Goal: Task Accomplishment & Management: Complete application form

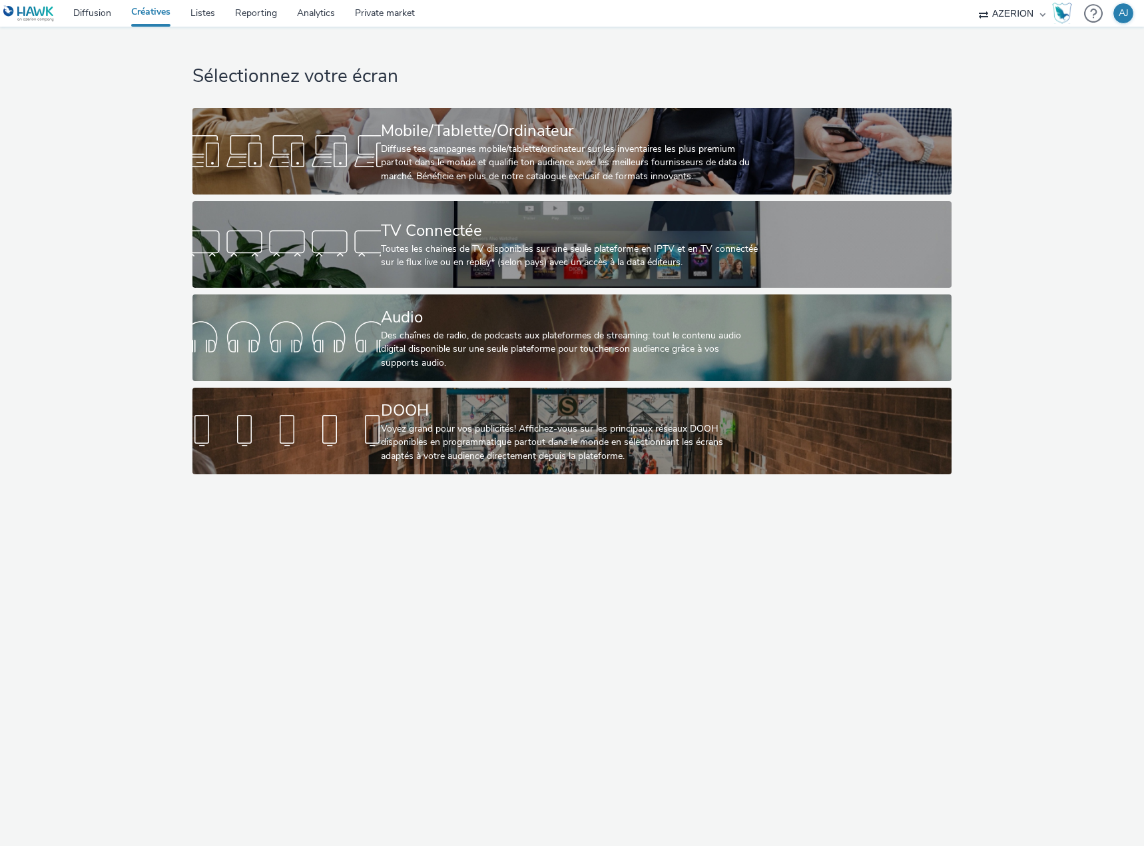
click at [494, 170] on div "Diffuse tes campagnes mobile/tablette/ordinateur sur les inventaires les plus p…" at bounding box center [569, 163] width 377 height 41
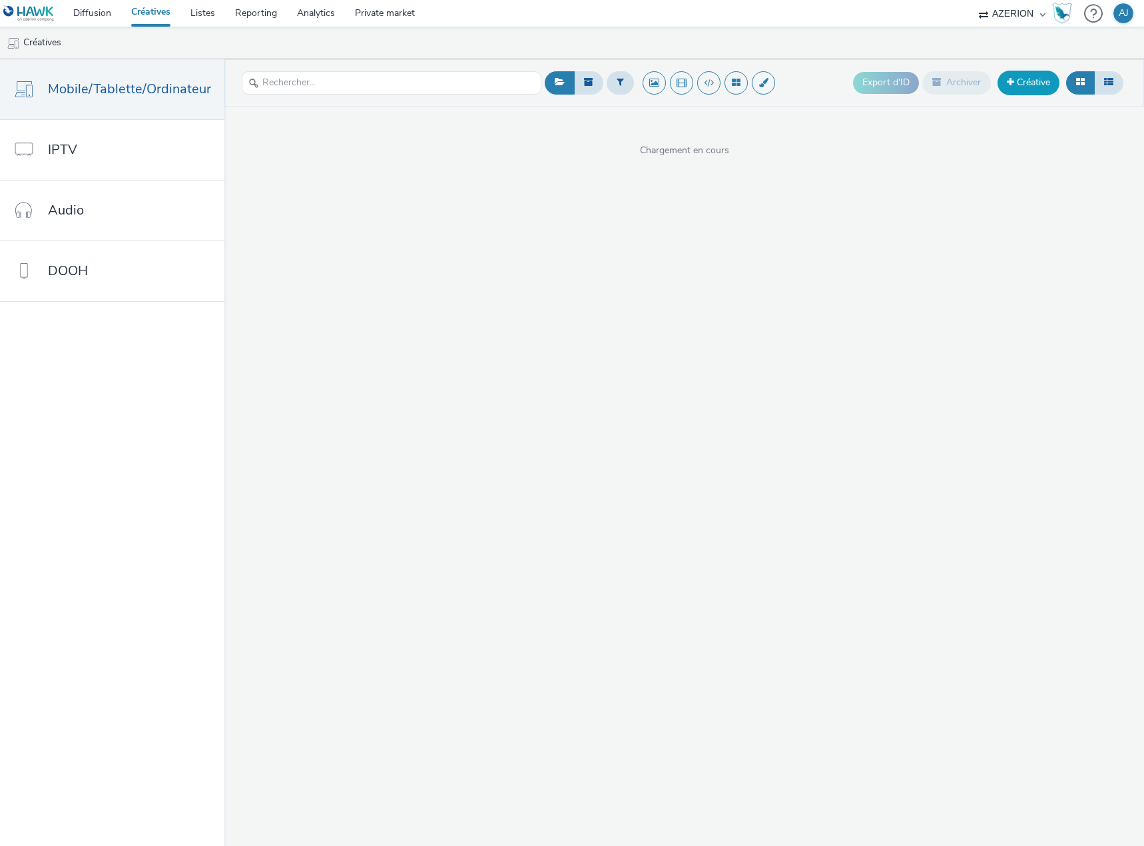
click at [1018, 85] on link "Créative" at bounding box center [1029, 83] width 62 height 24
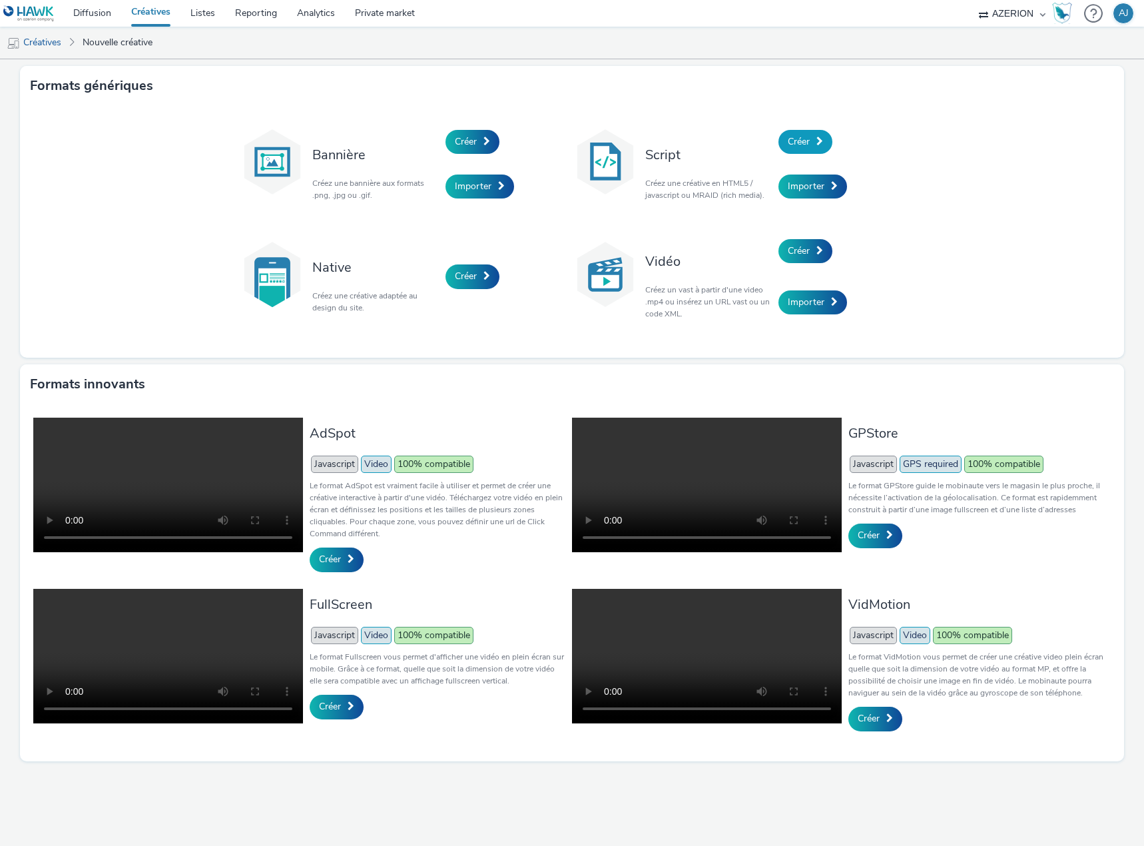
click at [806, 145] on span "Créer" at bounding box center [799, 141] width 22 height 13
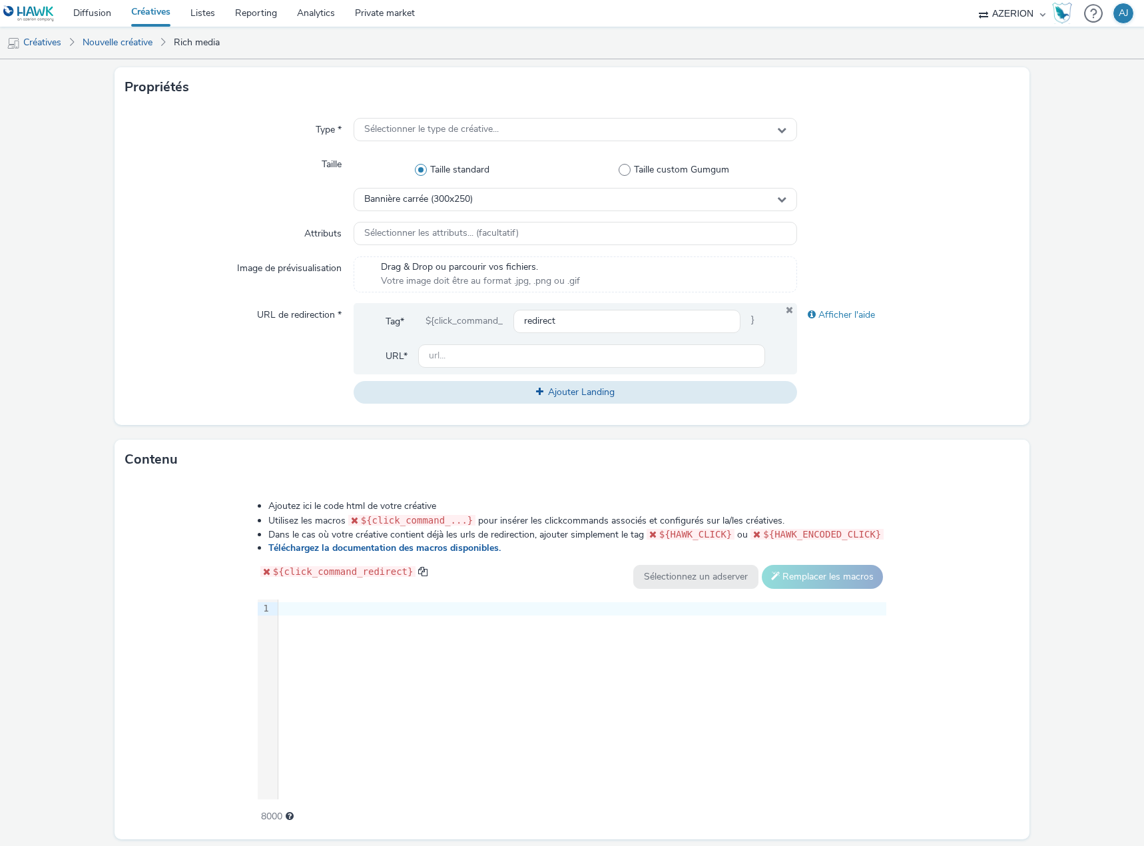
scroll to position [266, 0]
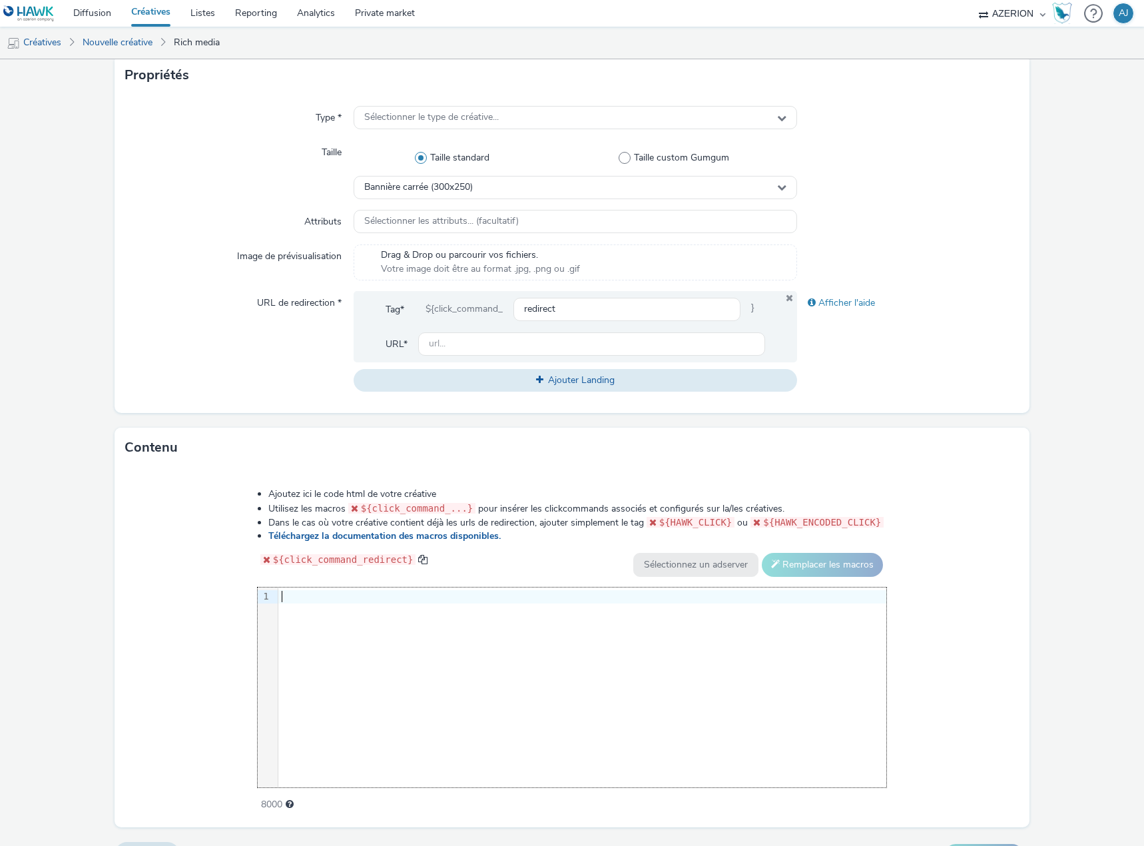
click at [420, 678] on div "9 1 ›" at bounding box center [572, 687] width 629 height 200
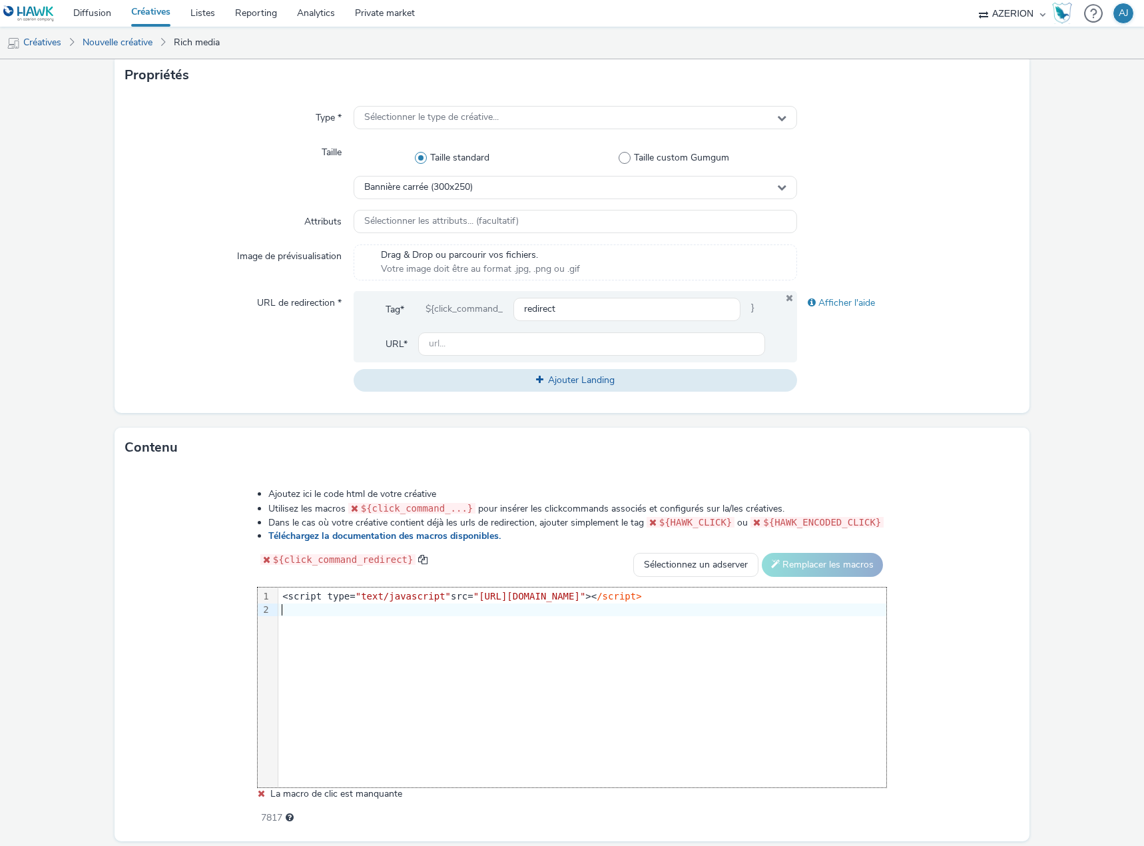
click at [1011, 667] on div "Ajoutez ici le code html de votre créative Utilisez les macros ${click_command_…" at bounding box center [572, 655] width 915 height 374
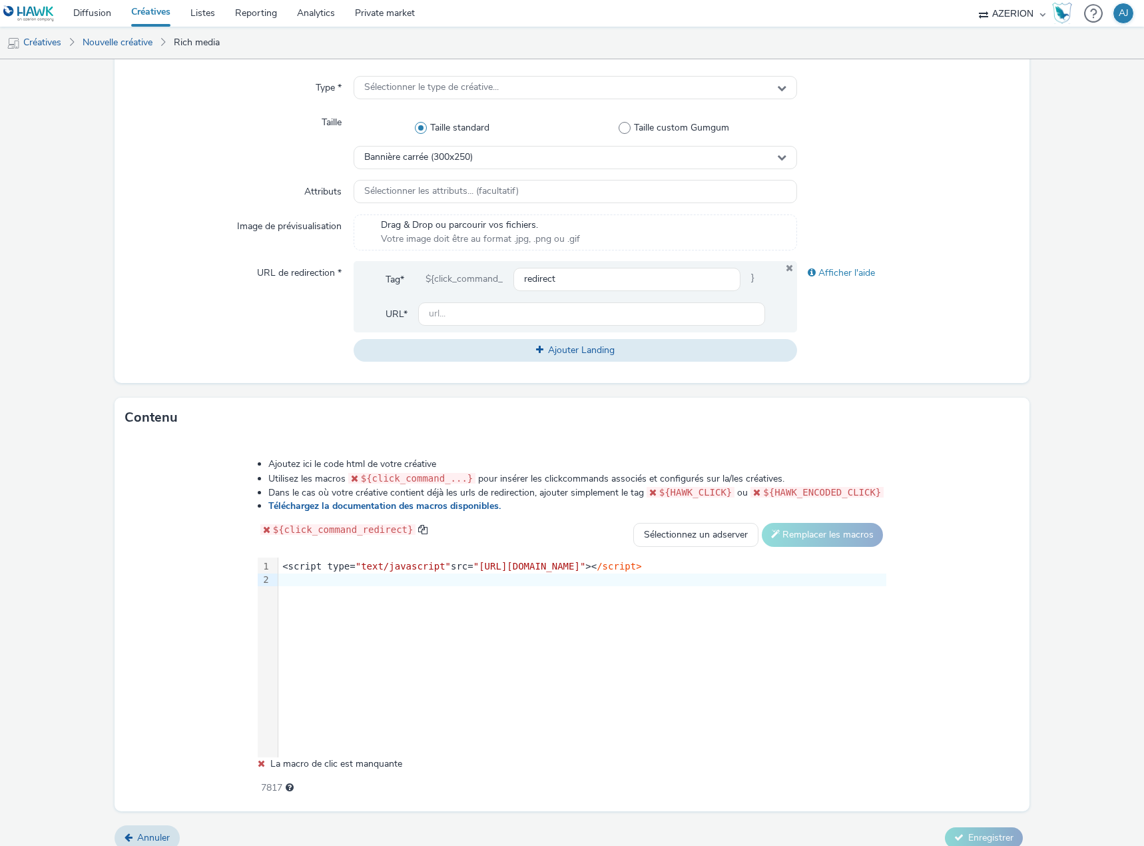
scroll to position [310, 0]
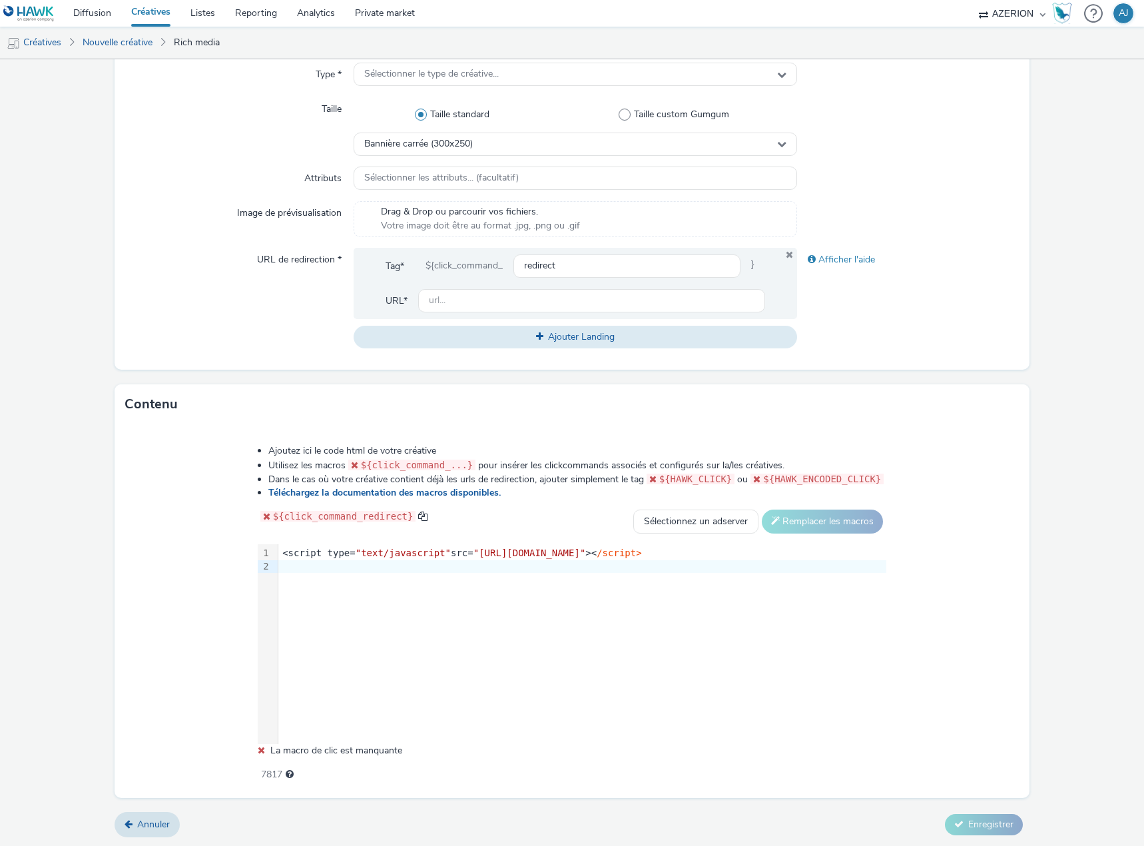
click at [381, 765] on div "7817" at bounding box center [572, 772] width 629 height 19
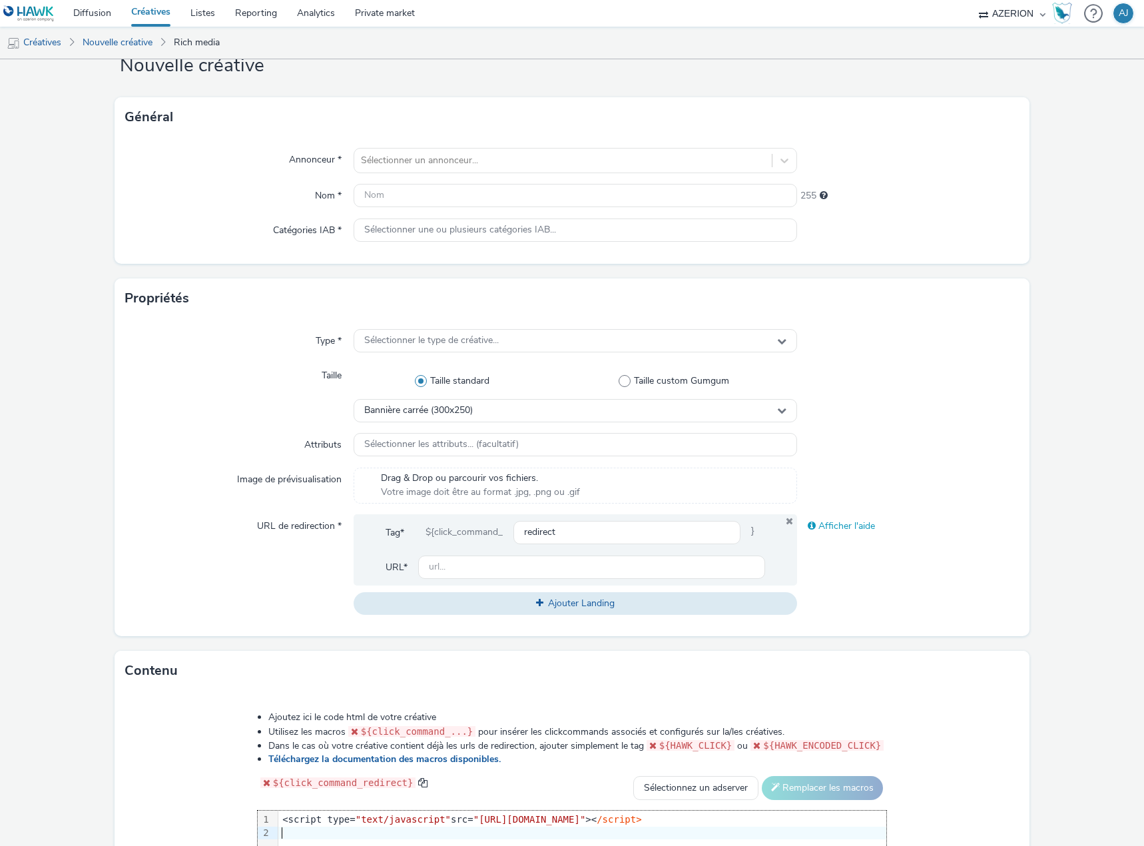
scroll to position [0, 0]
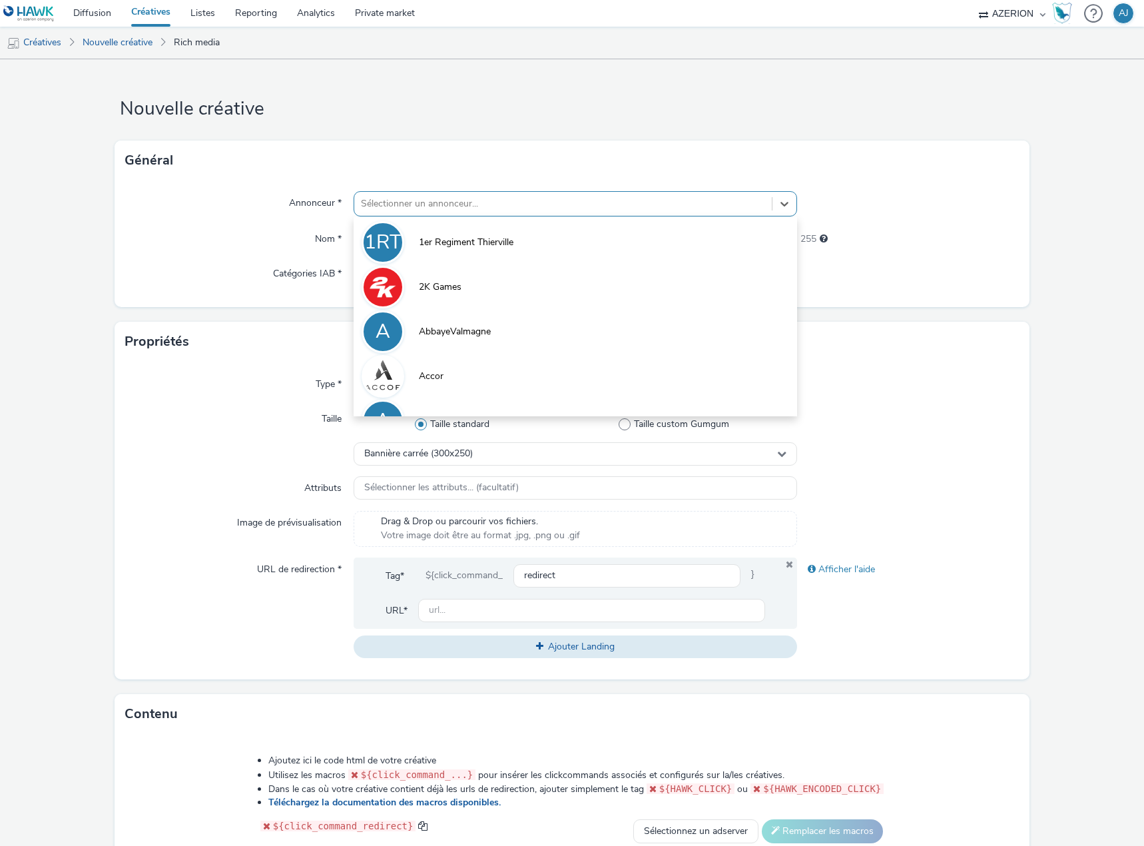
click at [436, 196] on div at bounding box center [563, 204] width 404 height 16
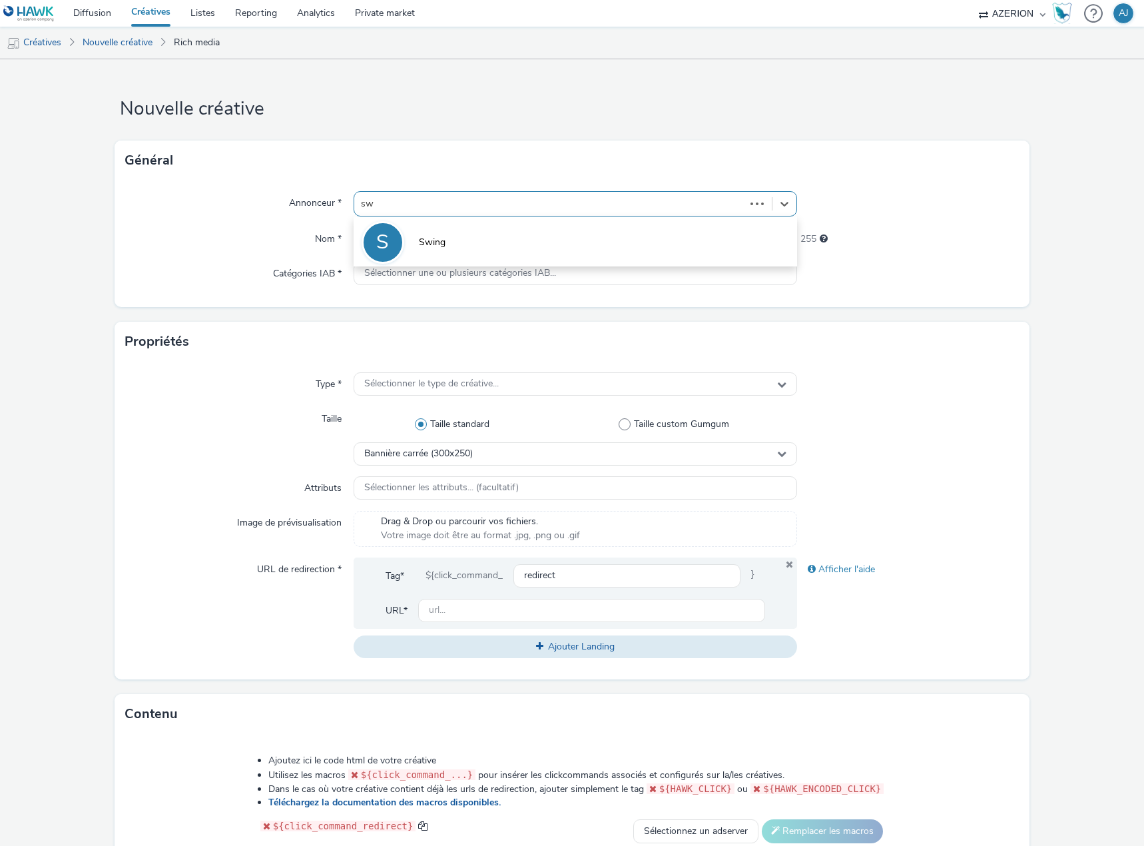
type input "s"
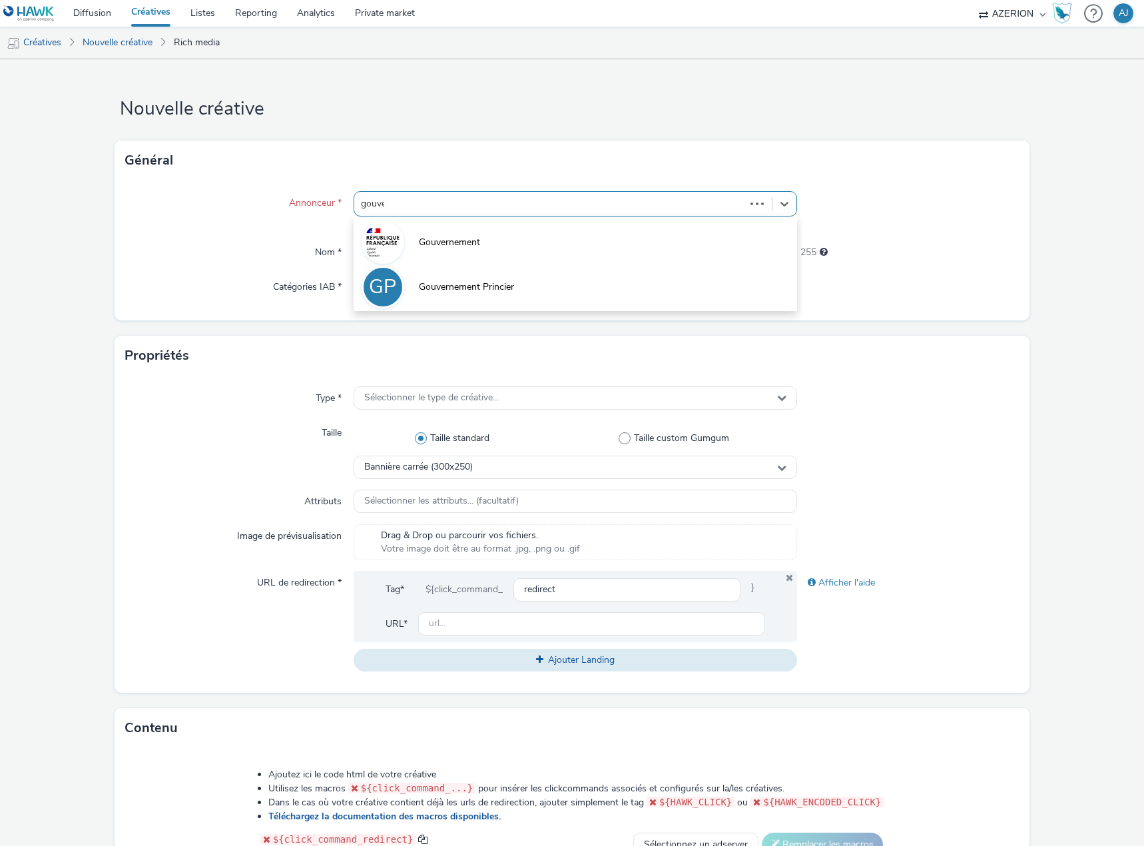
type input "gouver"
click at [483, 232] on li "Gouvernement" at bounding box center [576, 241] width 444 height 45
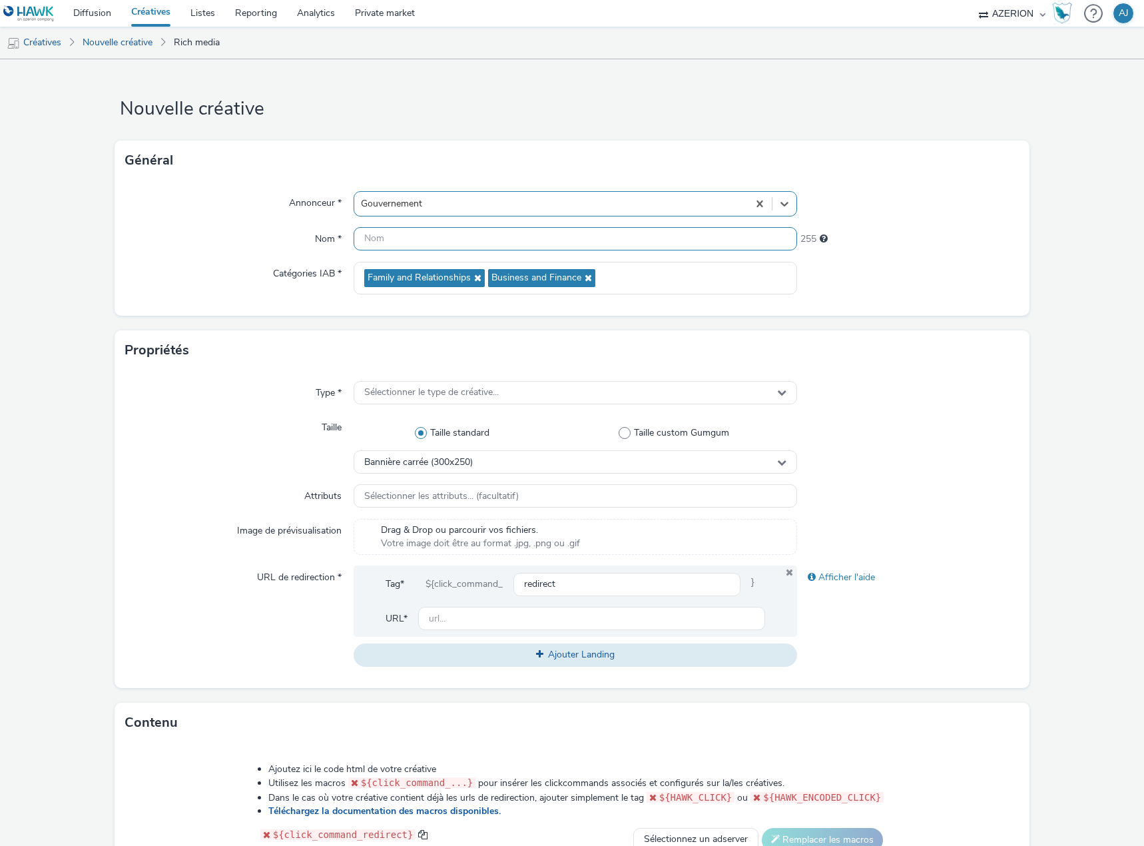
click at [455, 248] on input "text" at bounding box center [576, 238] width 444 height 23
type input "hg"
click at [456, 397] on span "Sélectionner le type de créative..." at bounding box center [431, 392] width 135 height 11
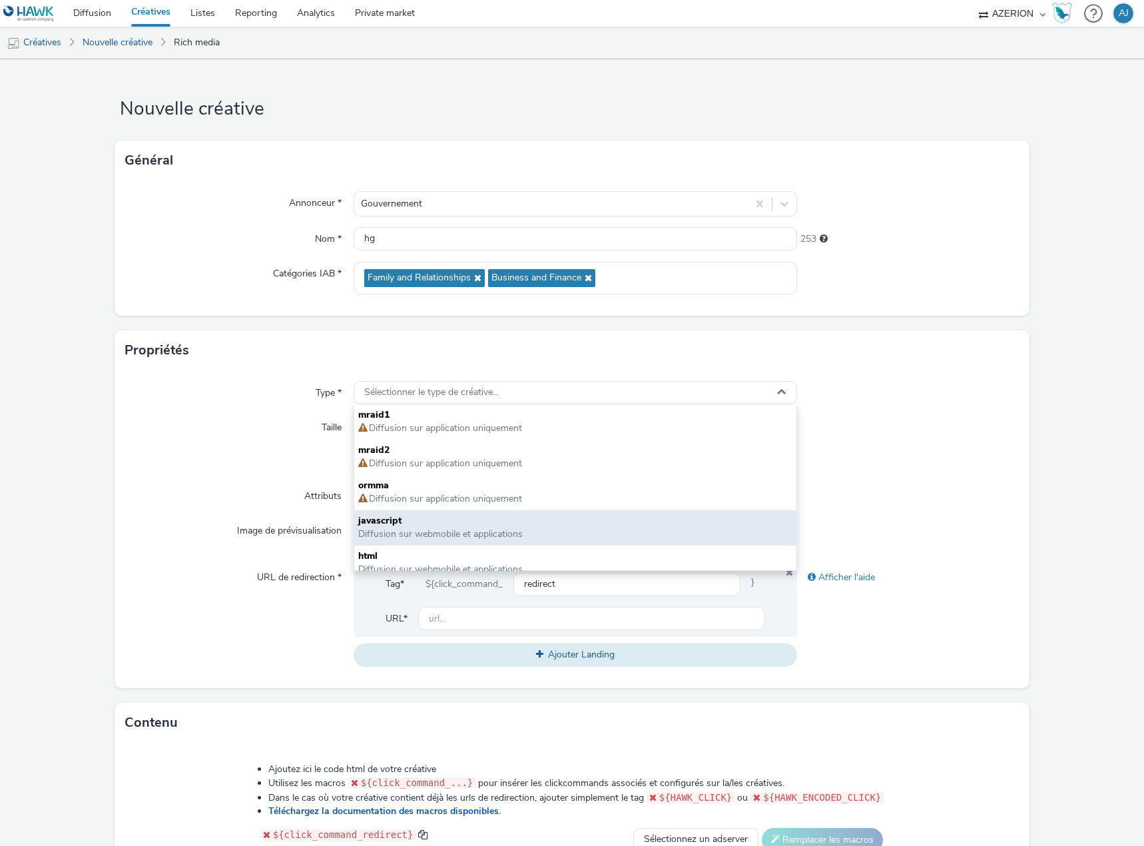
click at [448, 521] on span "javascript" at bounding box center [575, 520] width 434 height 13
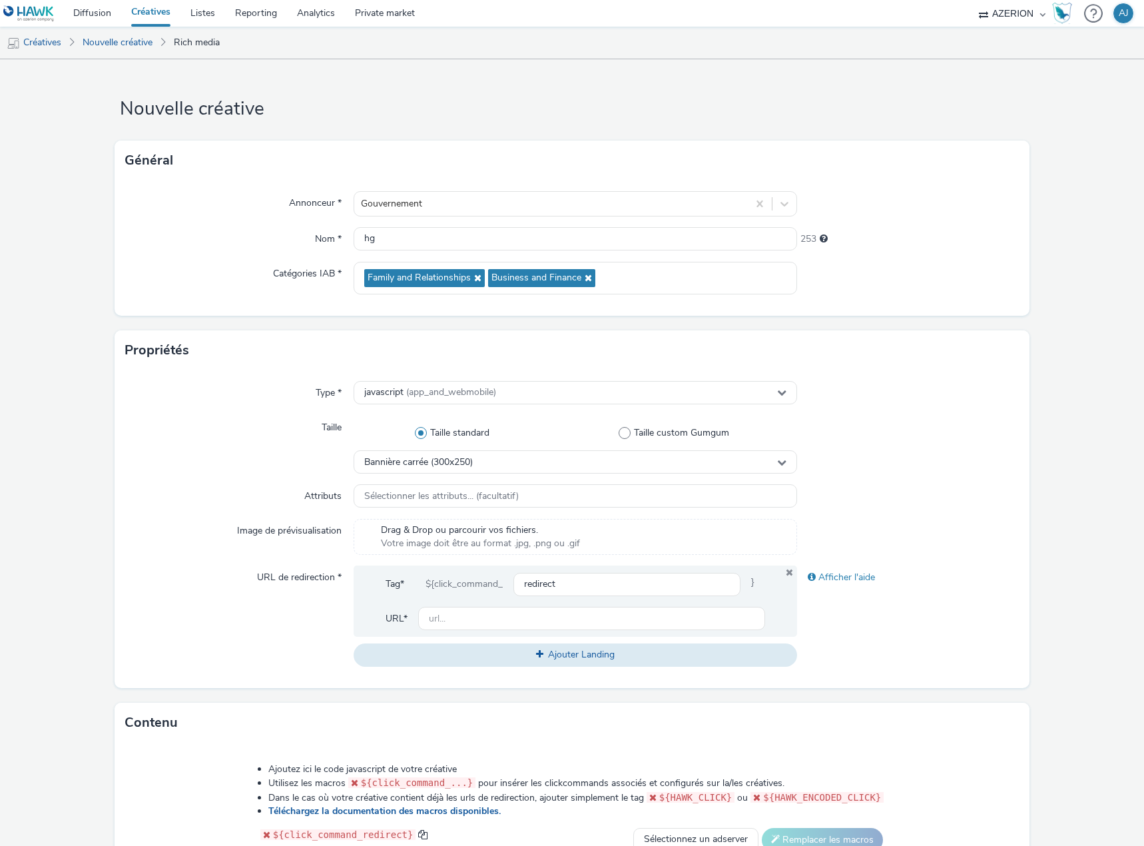
click at [1076, 685] on form "Nouvelle créative Général Annonceur * Gouvernement Nom * hg 253 Catégories IAB …" at bounding box center [572, 612] width 1144 height 1106
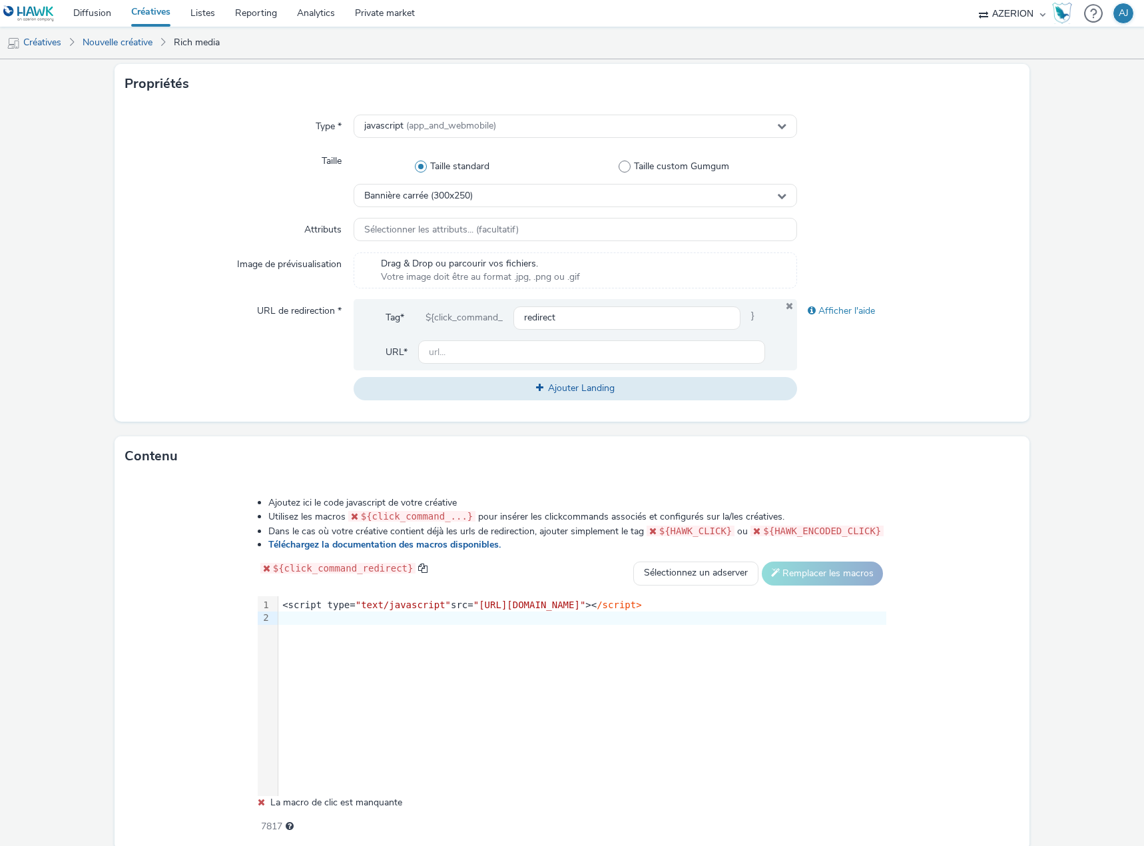
scroll to position [318, 0]
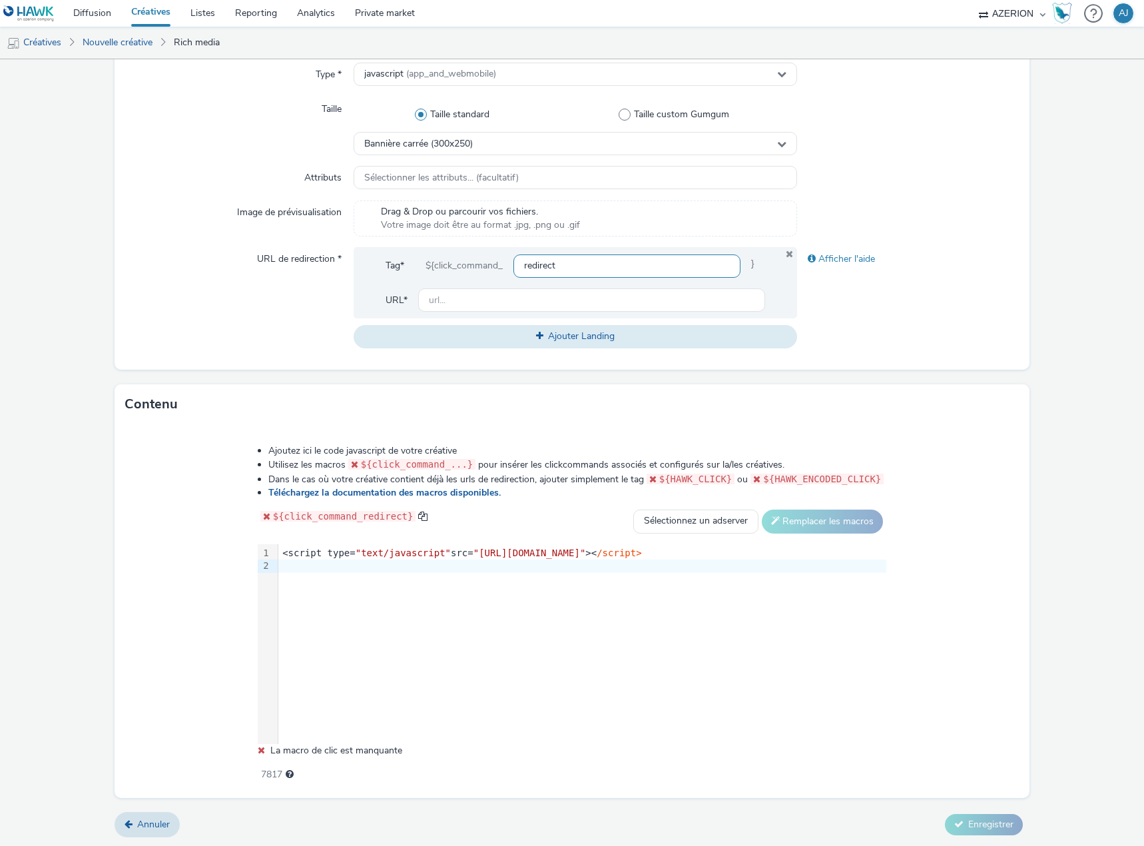
click at [556, 265] on input "redirect" at bounding box center [626, 265] width 227 height 23
click at [515, 302] on input "text" at bounding box center [591, 299] width 347 height 23
